Goal: Participate in discussion

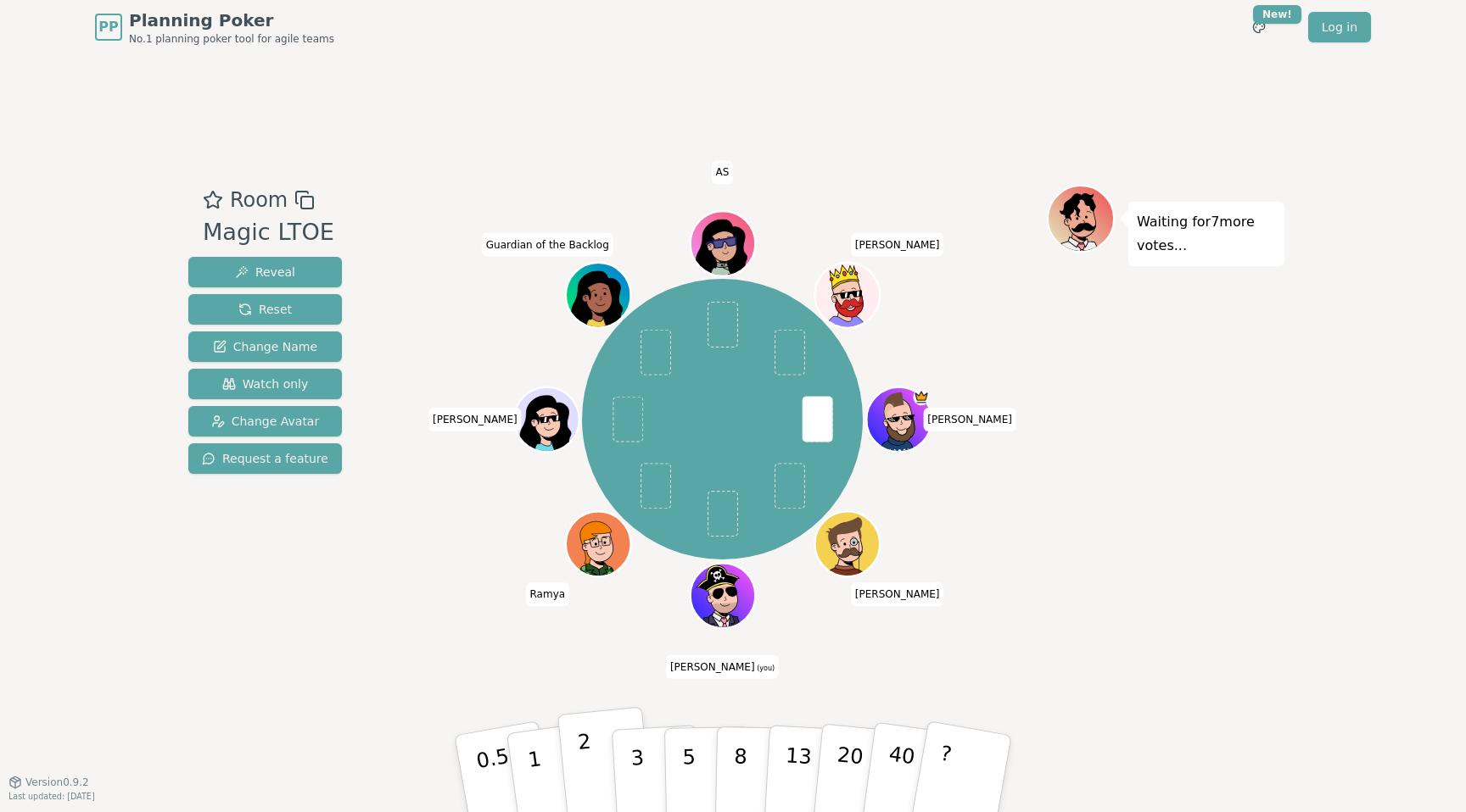
click at [579, 779] on button "2" at bounding box center [605, 775] width 96 height 135
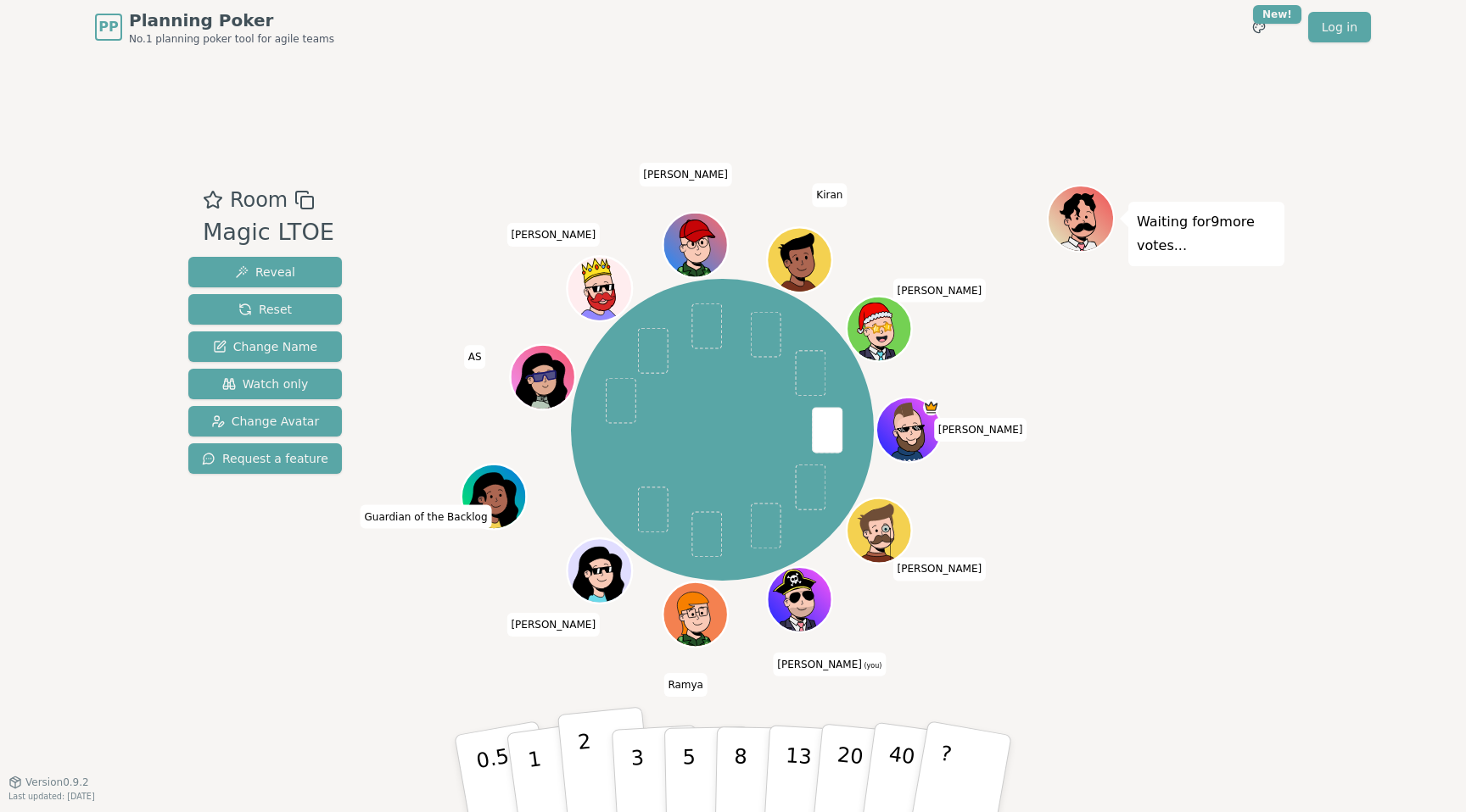
click at [577, 778] on button "2" at bounding box center [605, 775] width 96 height 135
drag, startPoint x: 598, startPoint y: 665, endPoint x: 607, endPoint y: 769, distance: 104.4
click at [599, 665] on div "Room Magic LTOE Reveal Reset Change Name Watch only Change Avatar Request a fea…" at bounding box center [732, 418] width 1103 height 727
click at [599, 772] on button "2" at bounding box center [605, 775] width 96 height 135
click at [641, 704] on div "Room Magic LTOE Reveal Reset Change Name Watch only Change Avatar Request a fea…" at bounding box center [732, 418] width 1103 height 727
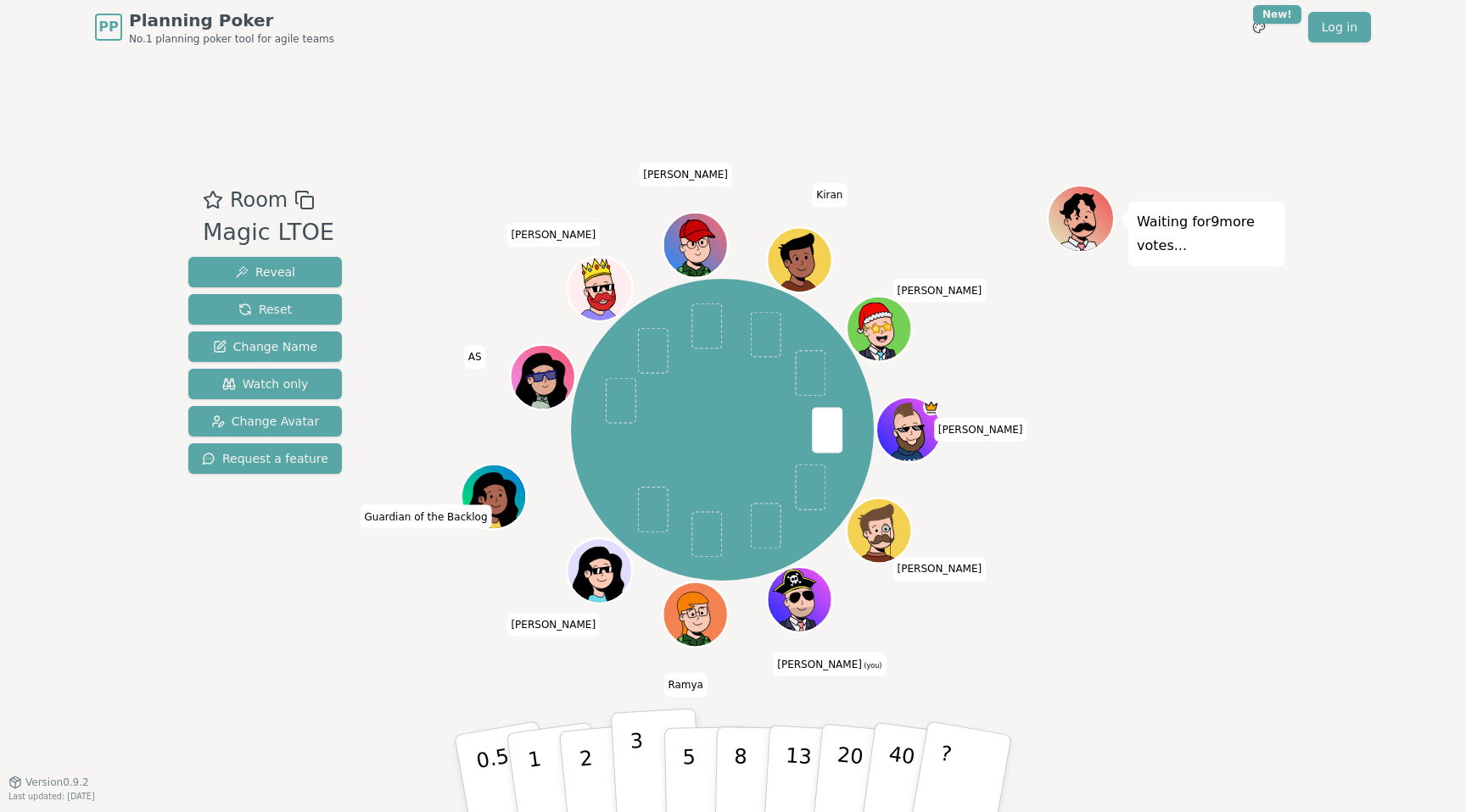
click at [639, 769] on p "3" at bounding box center [638, 775] width 19 height 93
click at [628, 772] on button "3" at bounding box center [657, 775] width 93 height 132
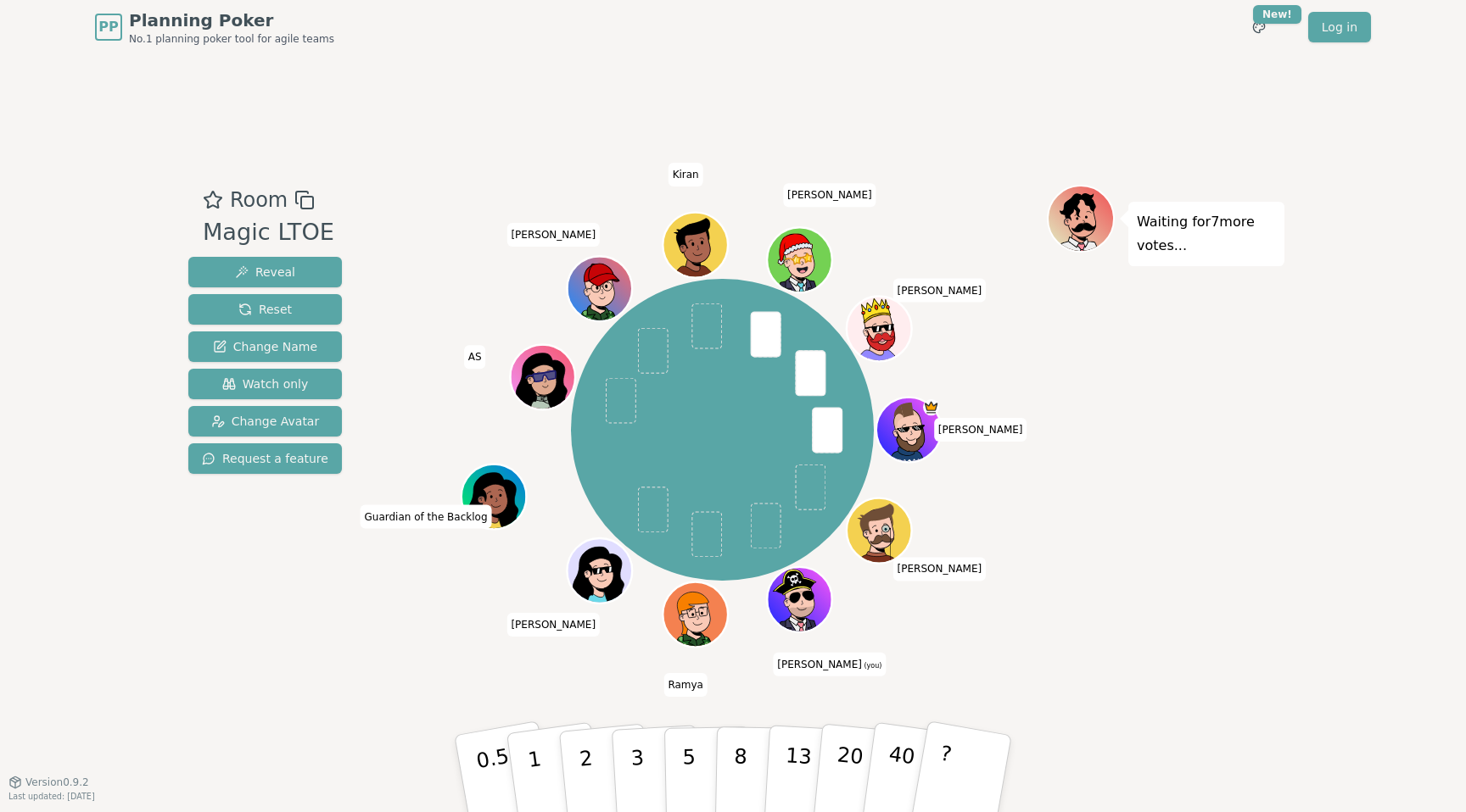
click at [1151, 655] on div "Room Magic LTOE Reveal Reset Change Name Watch only Change Avatar Request a fea…" at bounding box center [732, 418] width 1103 height 727
click at [632, 779] on p "3" at bounding box center [638, 775] width 19 height 93
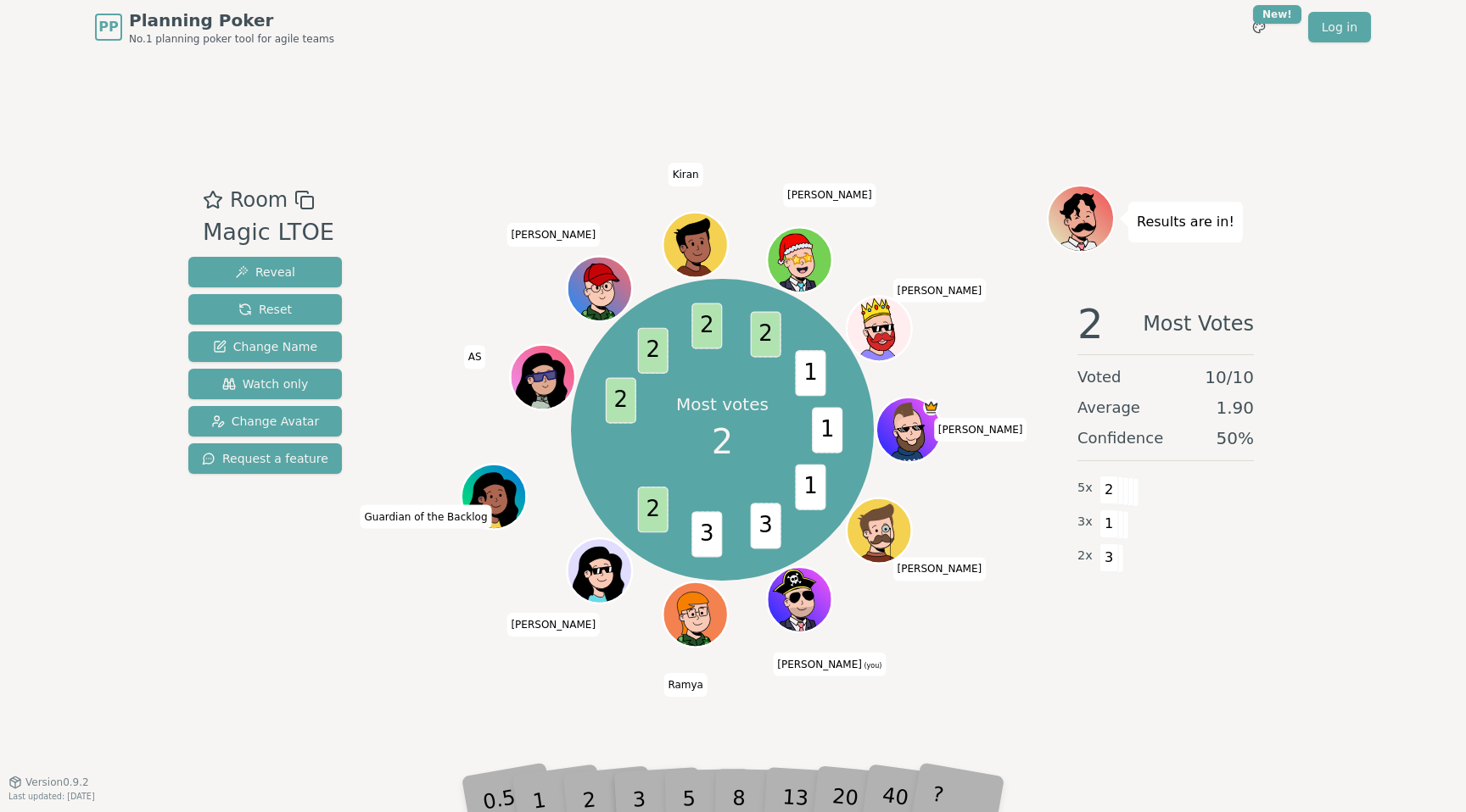
drag, startPoint x: 598, startPoint y: 683, endPoint x: 612, endPoint y: 811, distance: 128.8
click at [598, 683] on div "Room Magic LTOE Reveal Reset Change Name Watch only Change Avatar Request a fea…" at bounding box center [732, 418] width 1103 height 727
click at [593, 805] on div "PP Planning Poker No.1 planning poker tool for agile teams Toggle theme New! Lo…" at bounding box center [733, 406] width 1466 height 812
click at [592, 800] on div "2" at bounding box center [605, 774] width 56 height 63
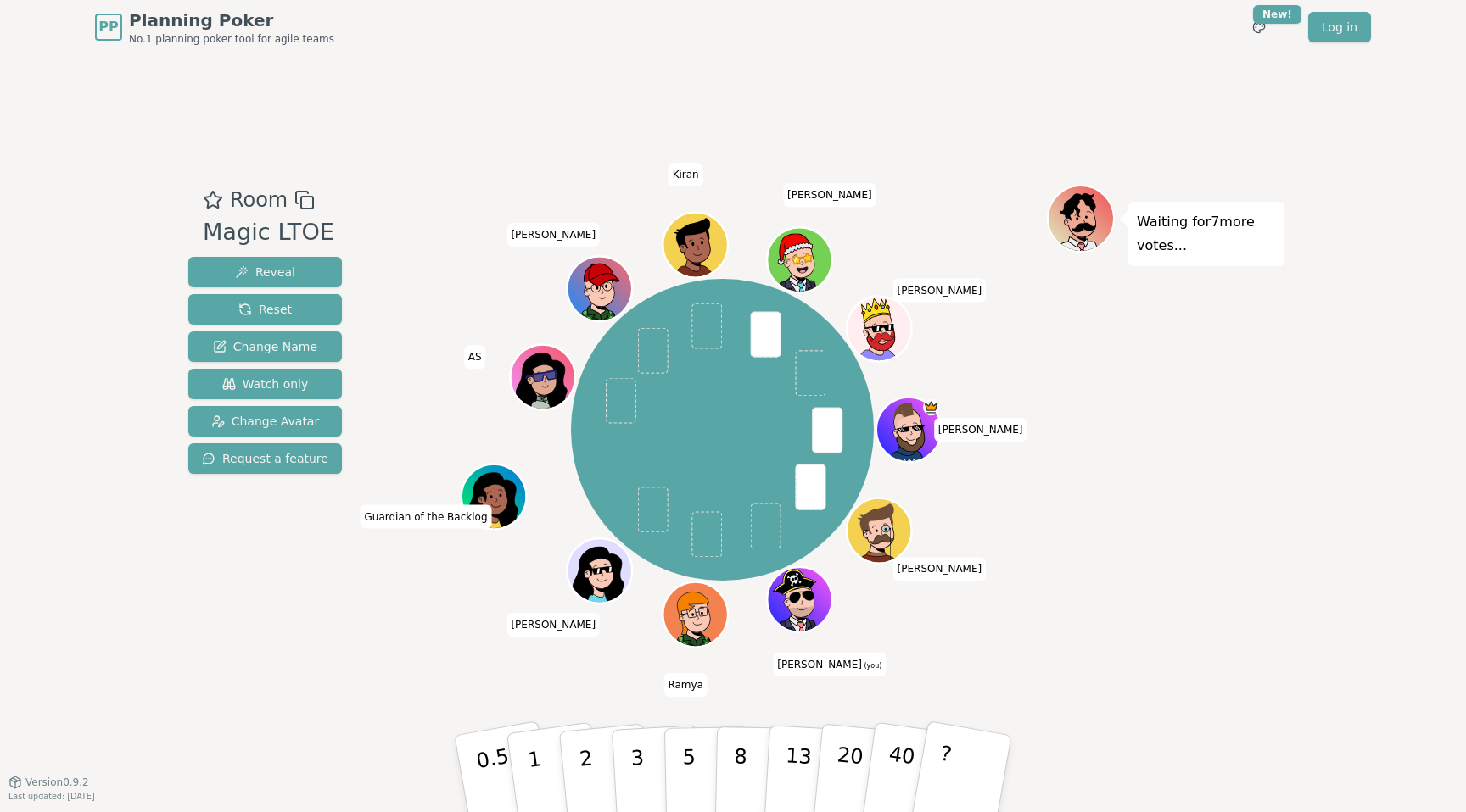
click at [1184, 571] on div "Waiting for 7 more votes..." at bounding box center [1166, 418] width 237 height 467
click at [625, 761] on button "3" at bounding box center [657, 775] width 93 height 132
